Goal: Transaction & Acquisition: Subscribe to service/newsletter

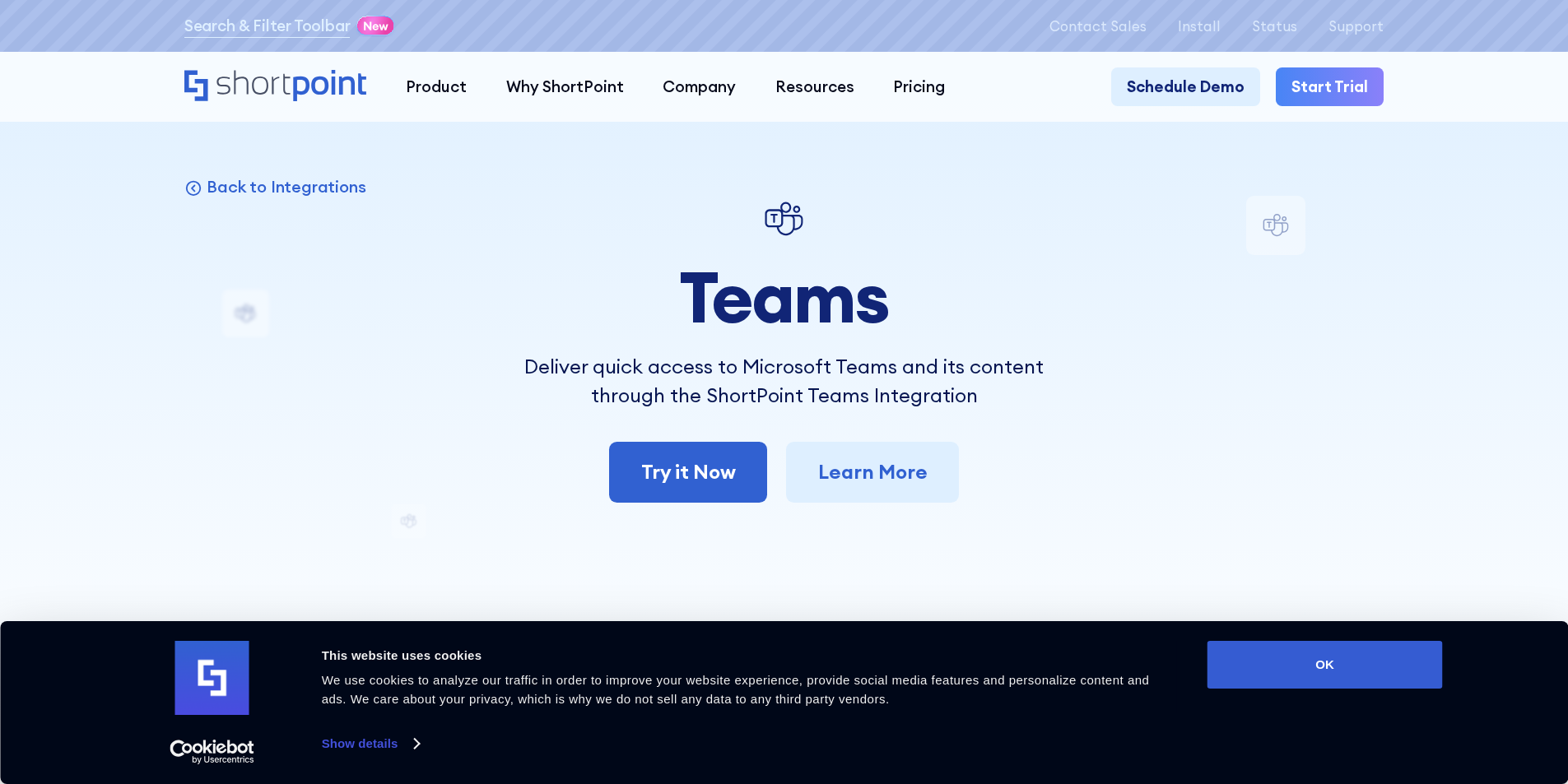
click at [1352, 526] on div "Back to Integrations Teams Deliver quick access to Microsoft Teams and its cont…" at bounding box center [784, 727] width 1200 height 1064
click at [700, 472] on link "Try it Now" at bounding box center [688, 472] width 158 height 61
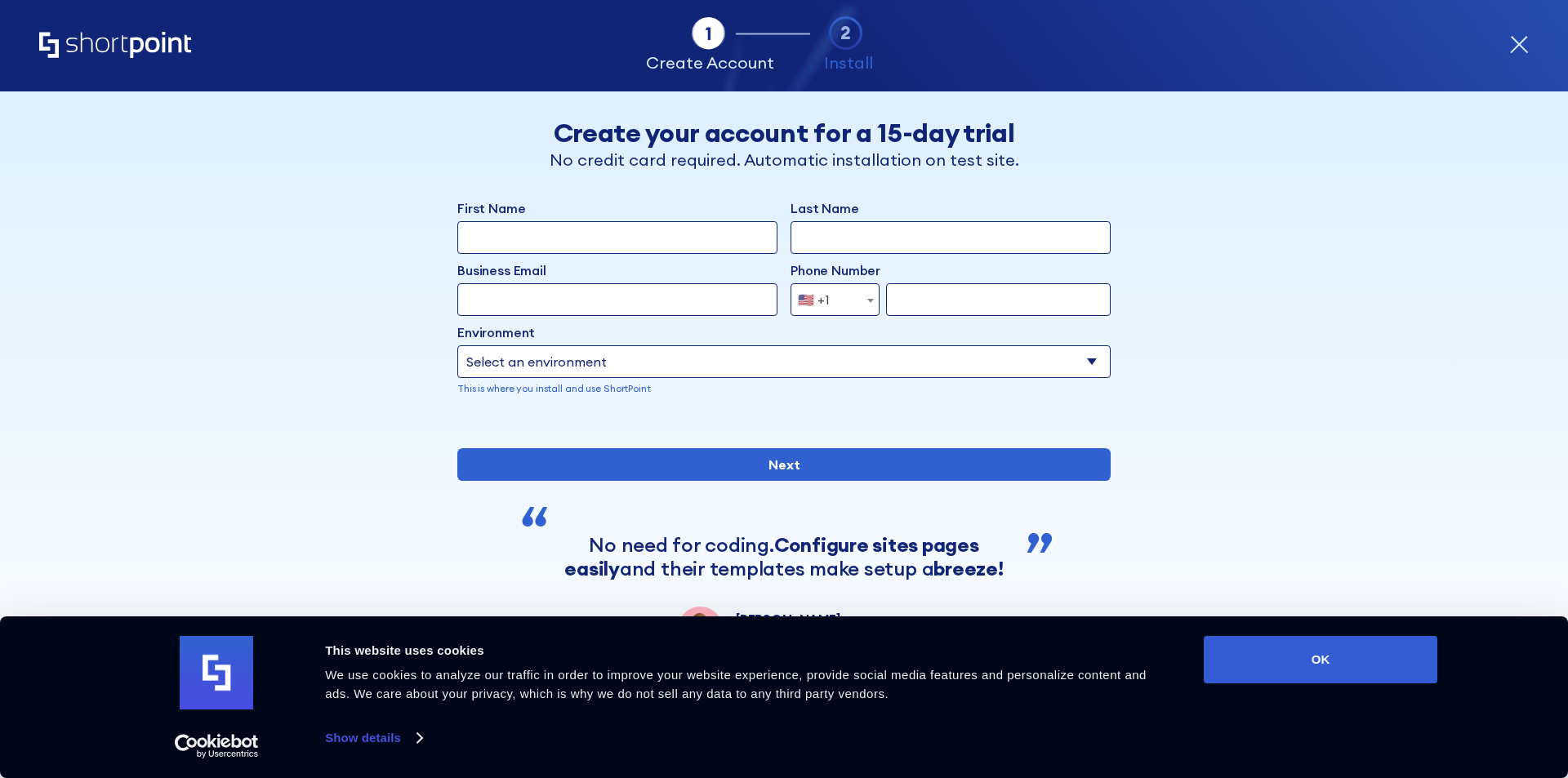
drag, startPoint x: 705, startPoint y: 202, endPoint x: 699, endPoint y: 168, distance: 34.5
click at [1525, 43] on icon "form" at bounding box center [1519, 45] width 20 height 20
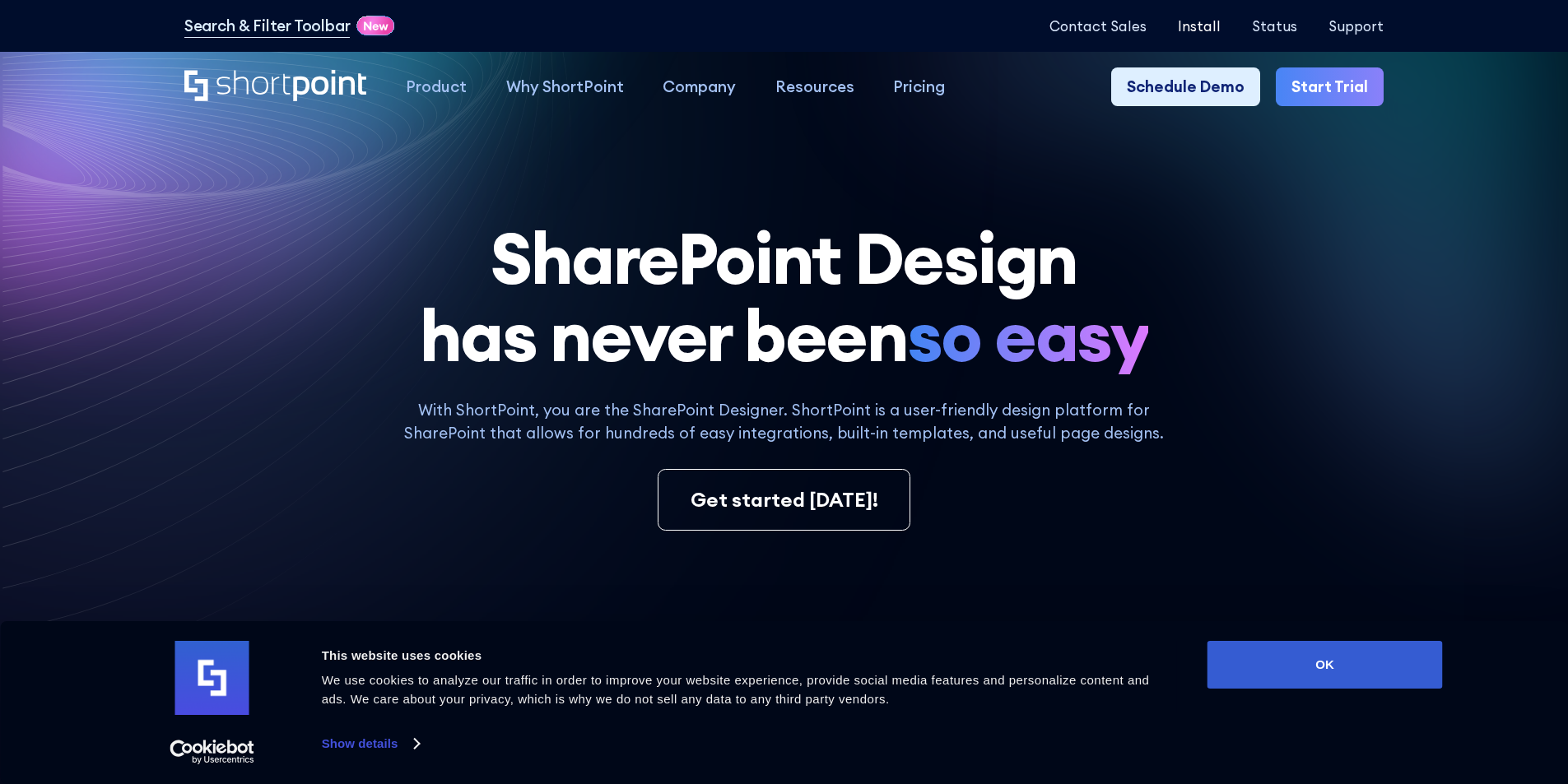
click at [1213, 23] on p "Install" at bounding box center [1199, 25] width 43 height 15
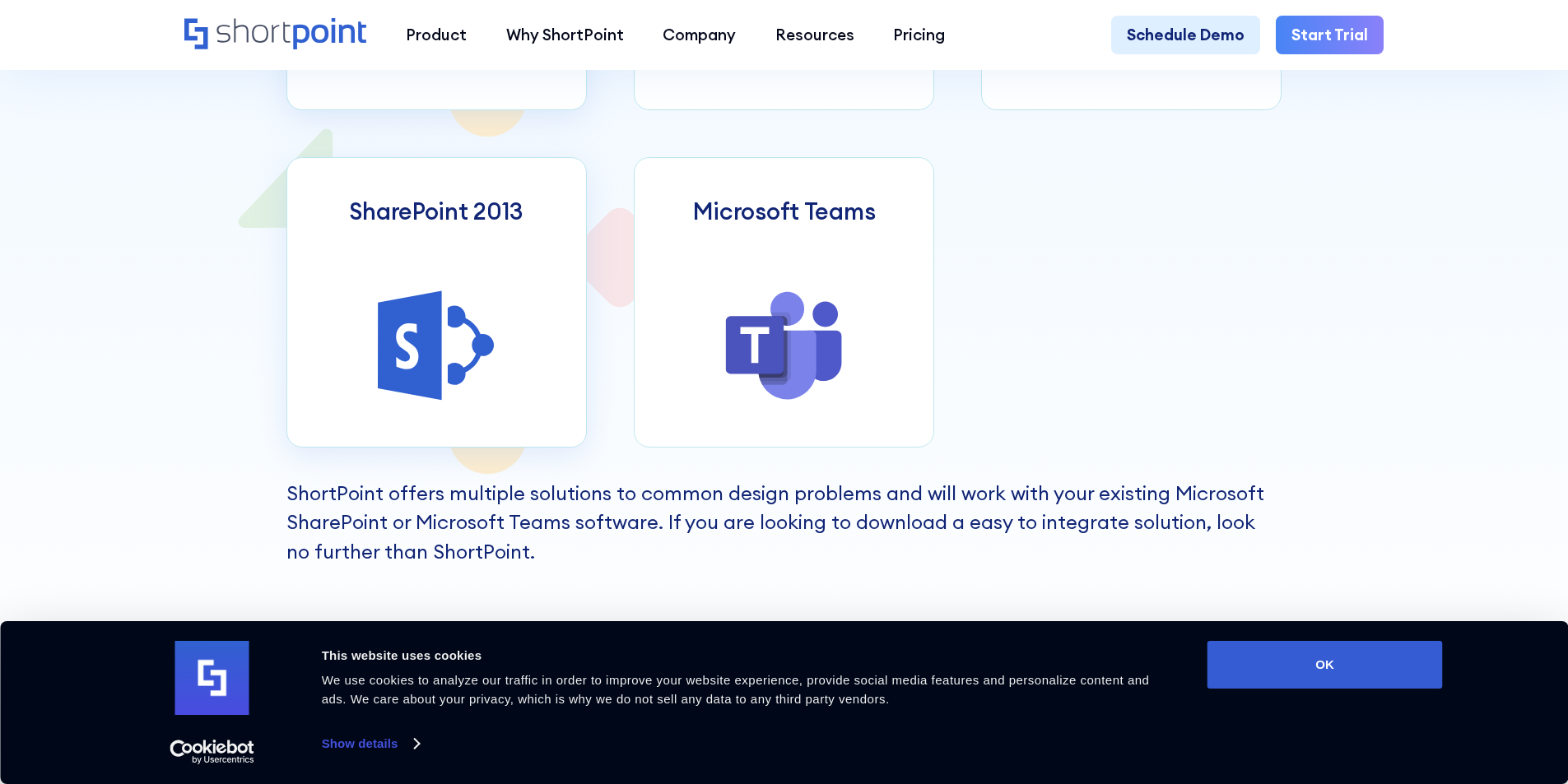
scroll to position [1235, 0]
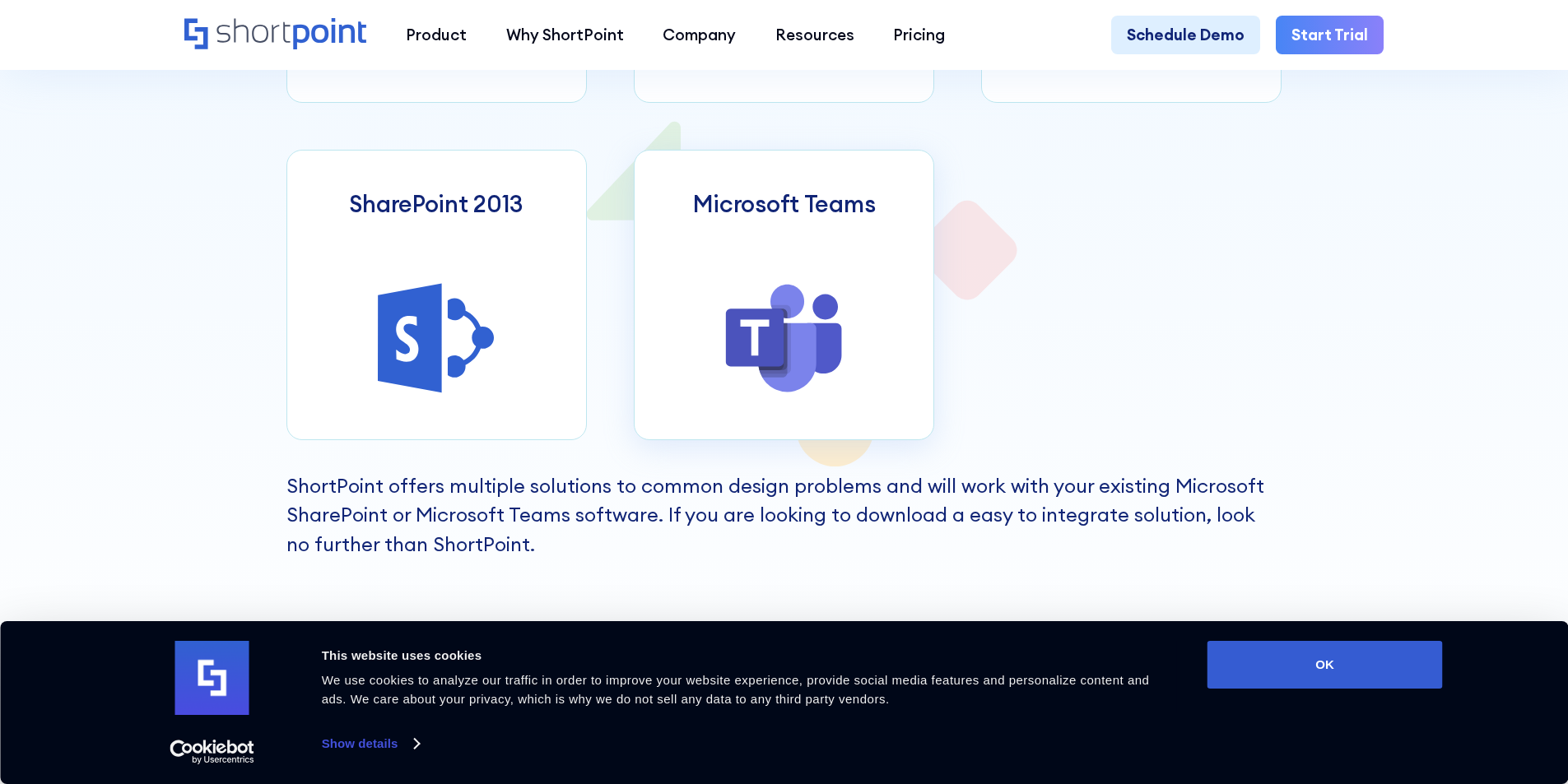
click at [732, 317] on icon at bounding box center [784, 339] width 118 height 118
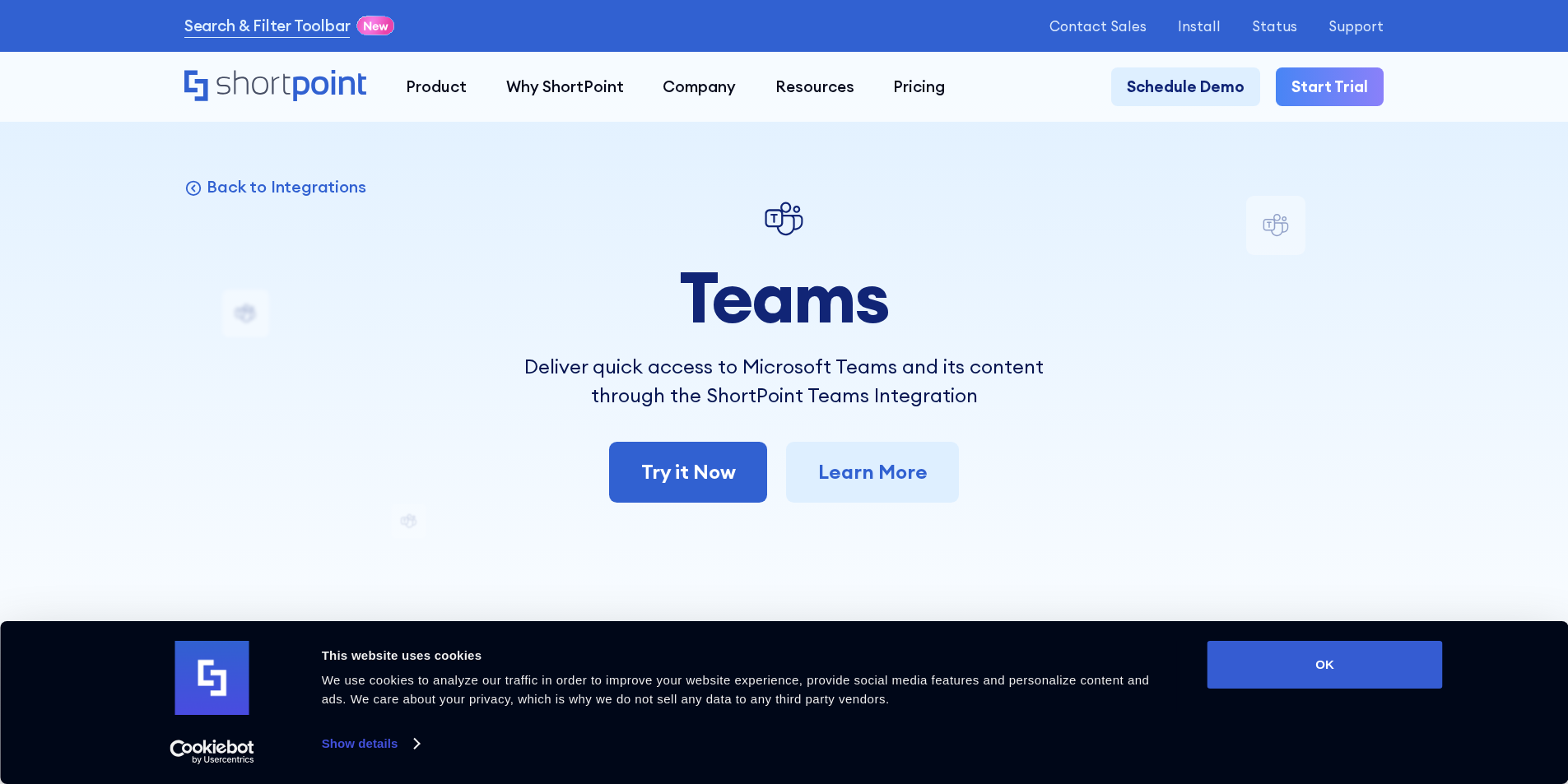
click at [1191, 23] on div "Contact Sales Install Status Support" at bounding box center [1216, 25] width 334 height 15
click at [1203, 24] on p "Install" at bounding box center [1199, 25] width 43 height 15
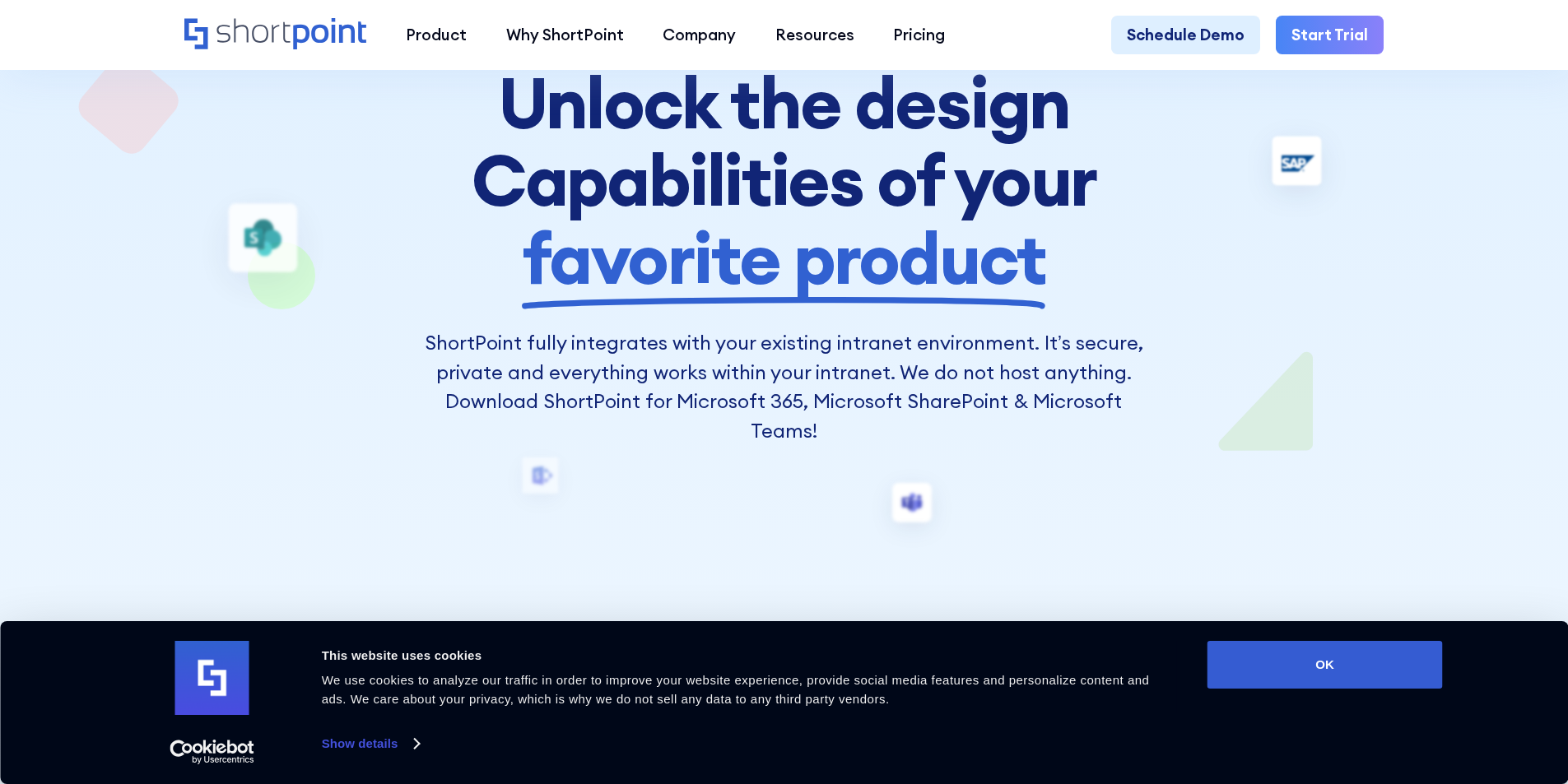
scroll to position [247, 0]
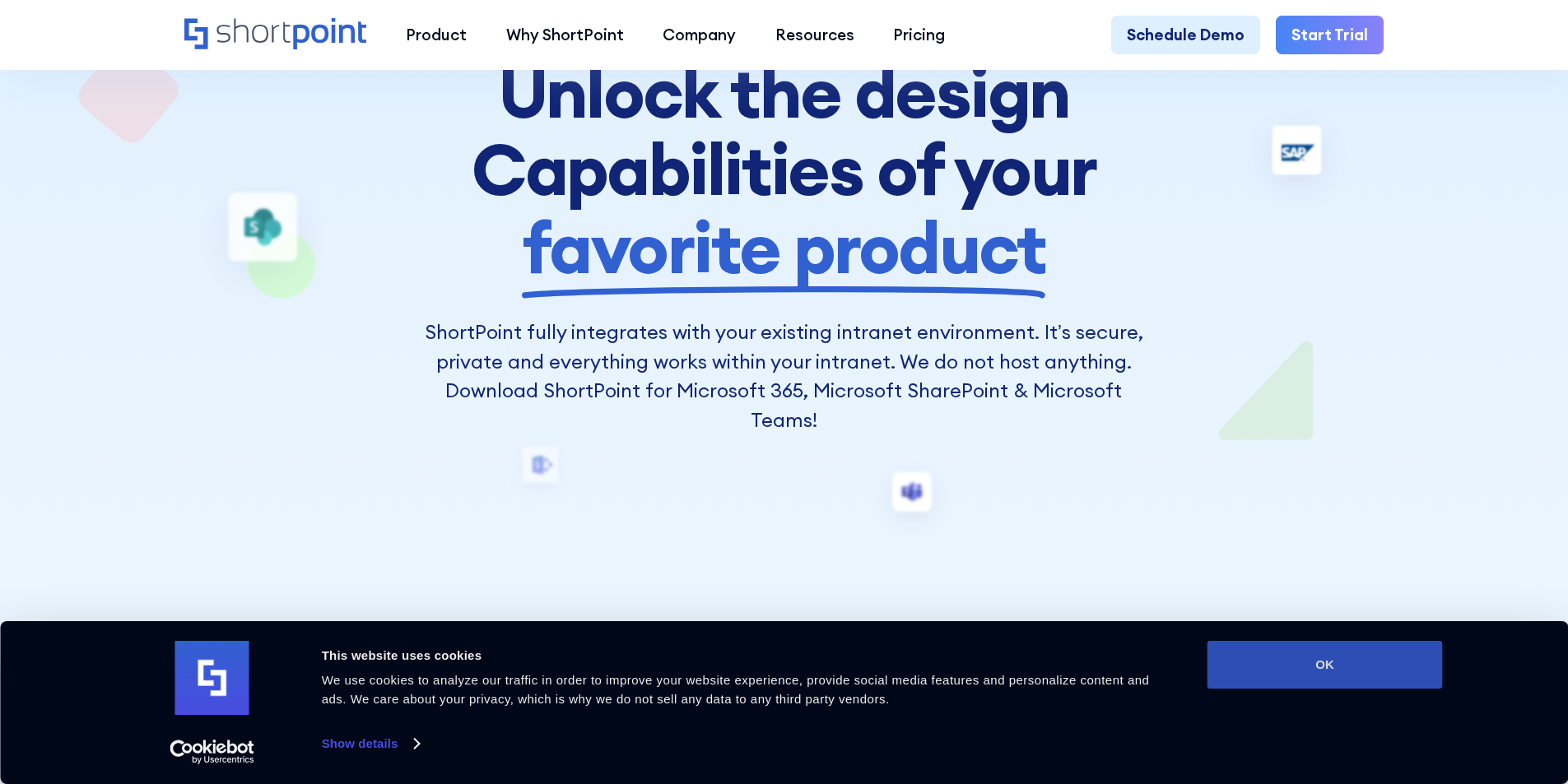
click at [1382, 665] on button "OK" at bounding box center [1325, 664] width 235 height 48
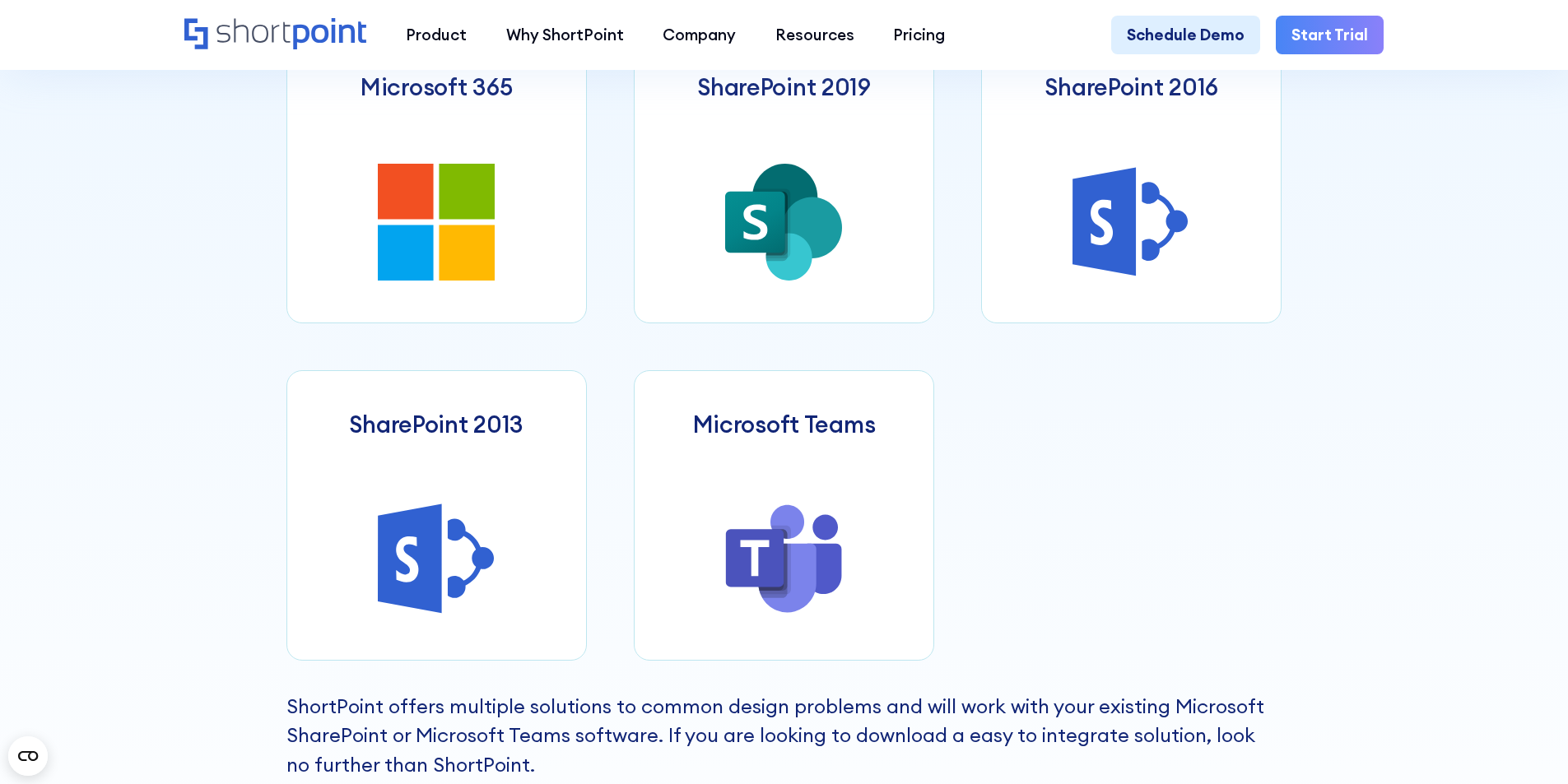
scroll to position [1070, 0]
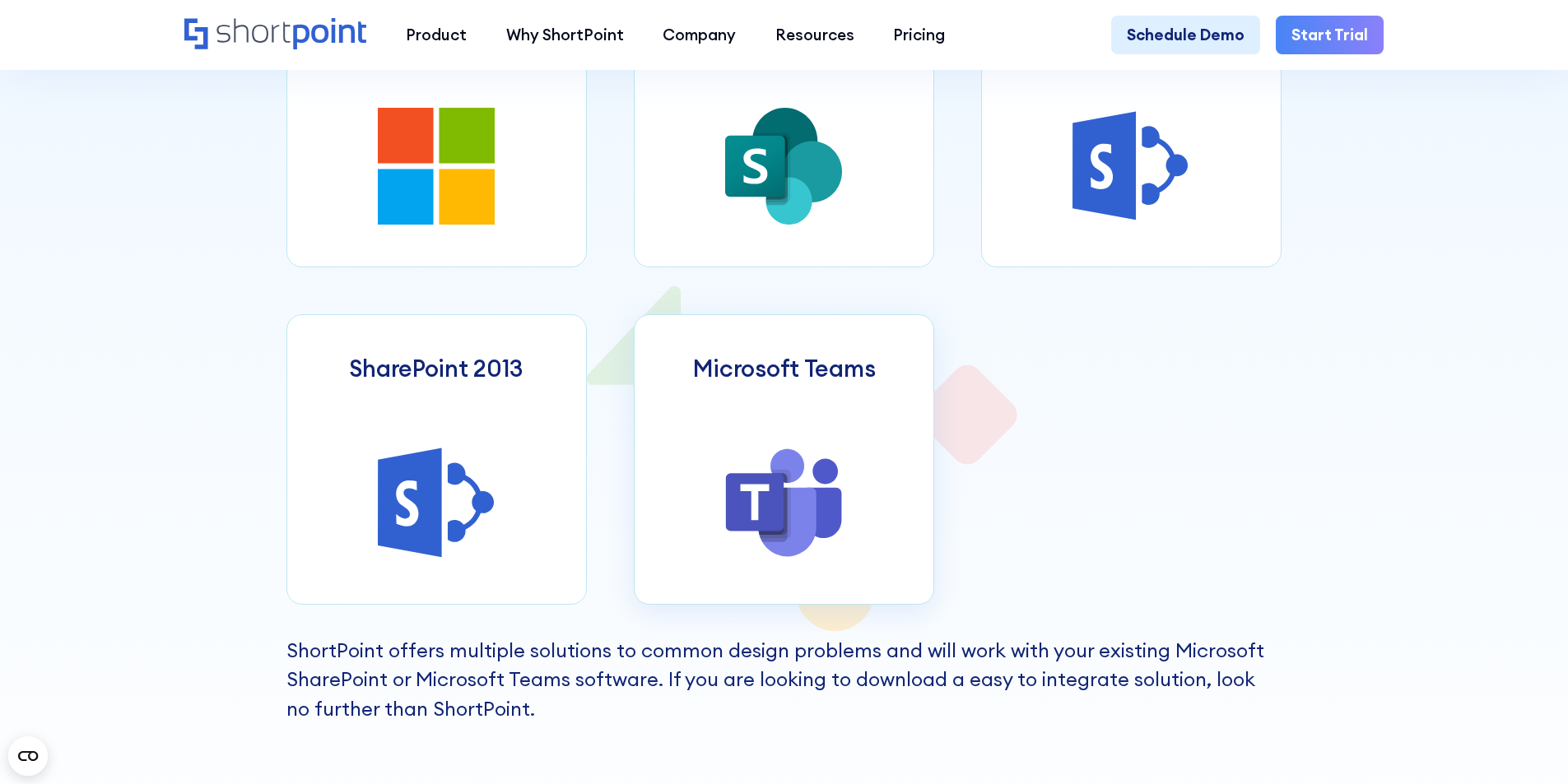
click at [802, 466] on icon at bounding box center [784, 503] width 118 height 118
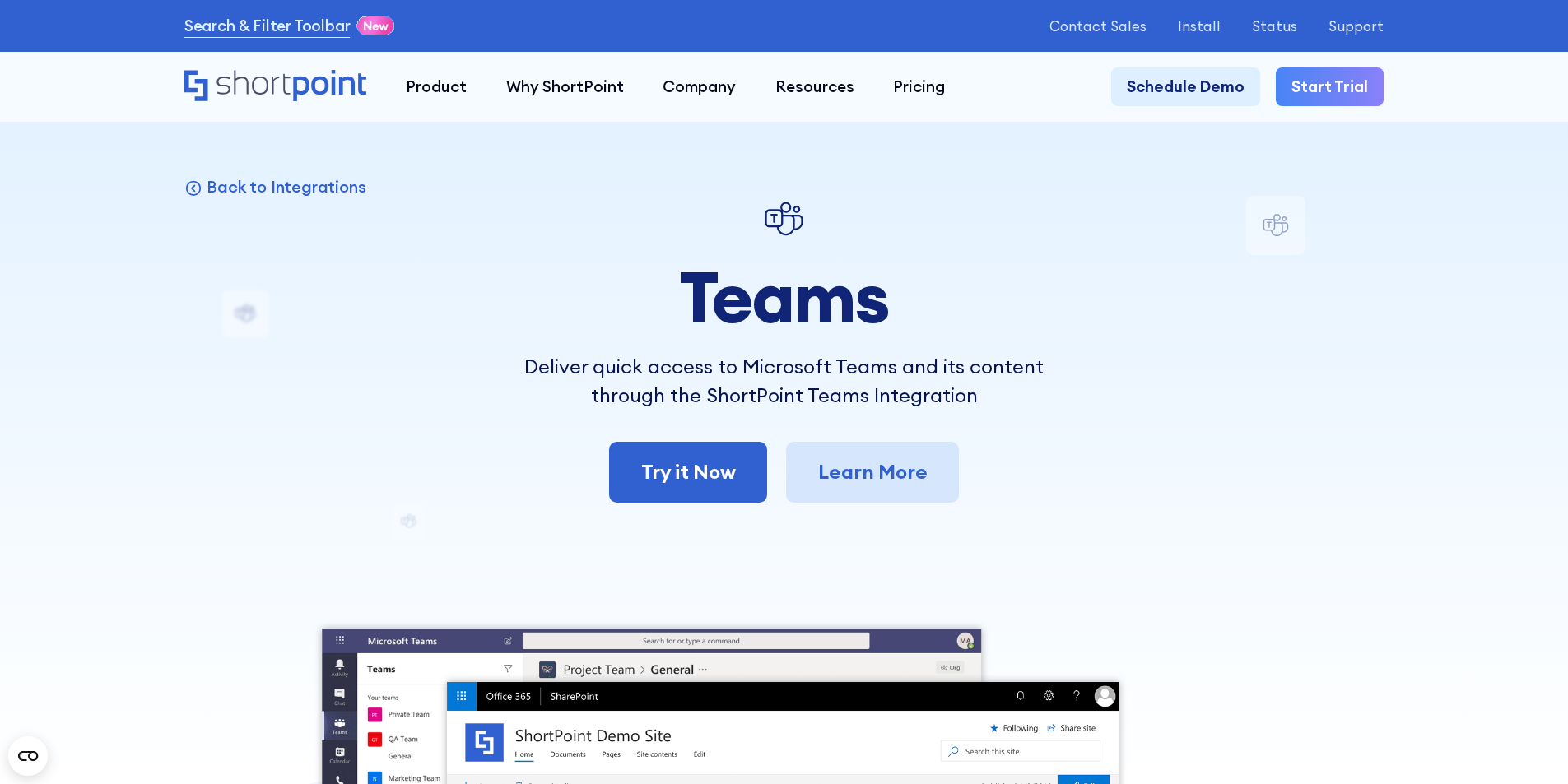
drag, startPoint x: 801, startPoint y: 458, endPoint x: 817, endPoint y: 450, distance: 17.9
drag, startPoint x: 817, startPoint y: 450, endPoint x: 720, endPoint y: 392, distance: 113.0
click at [720, 392] on p "Deliver quick access to Microsoft Teams and its content through the ShortPoint …" at bounding box center [783, 381] width 588 height 59
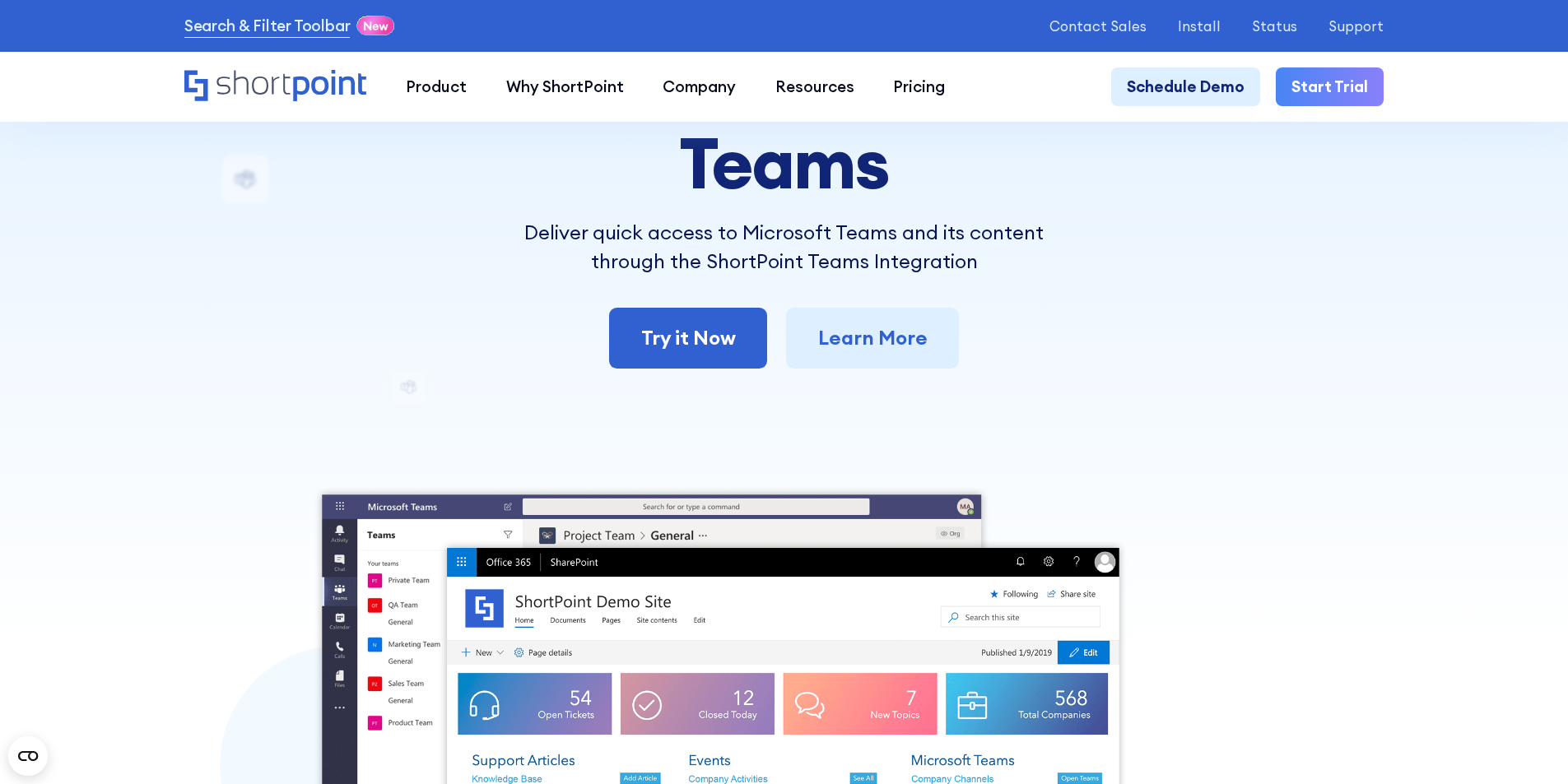
scroll to position [165, 0]
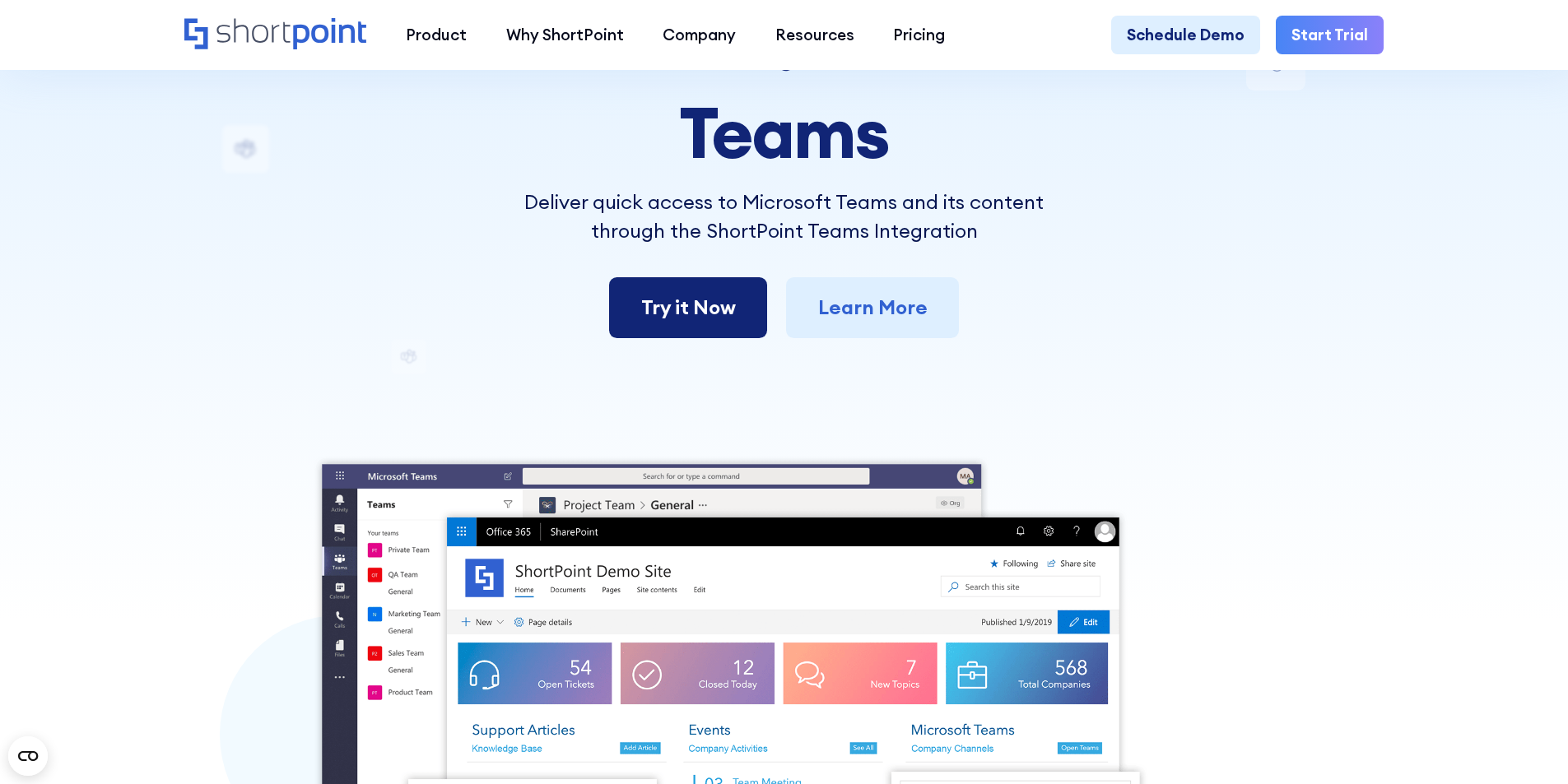
click at [739, 313] on link "Try it Now" at bounding box center [688, 307] width 158 height 61
click at [919, 291] on link "Learn More" at bounding box center [872, 307] width 172 height 61
